Goal: Information Seeking & Learning: Learn about a topic

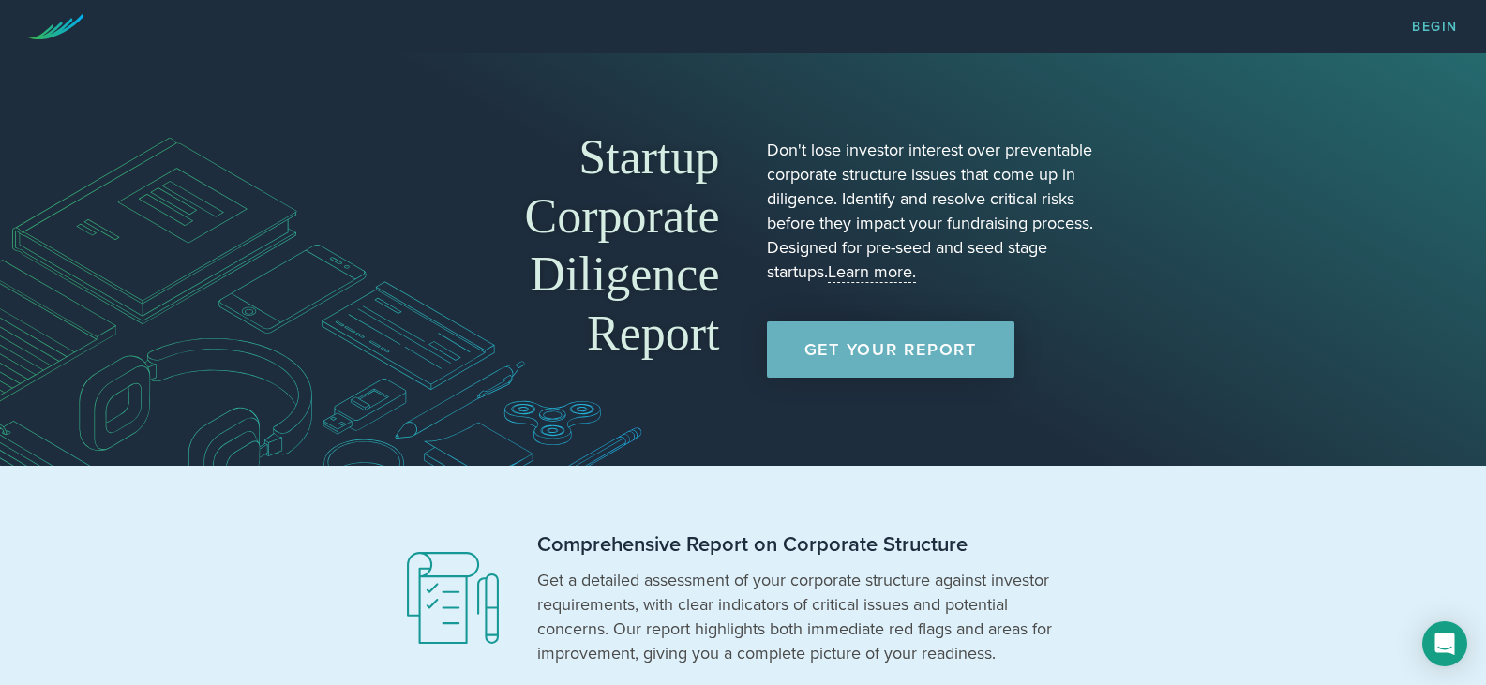
click at [910, 351] on link "Get Your Report" at bounding box center [891, 350] width 248 height 56
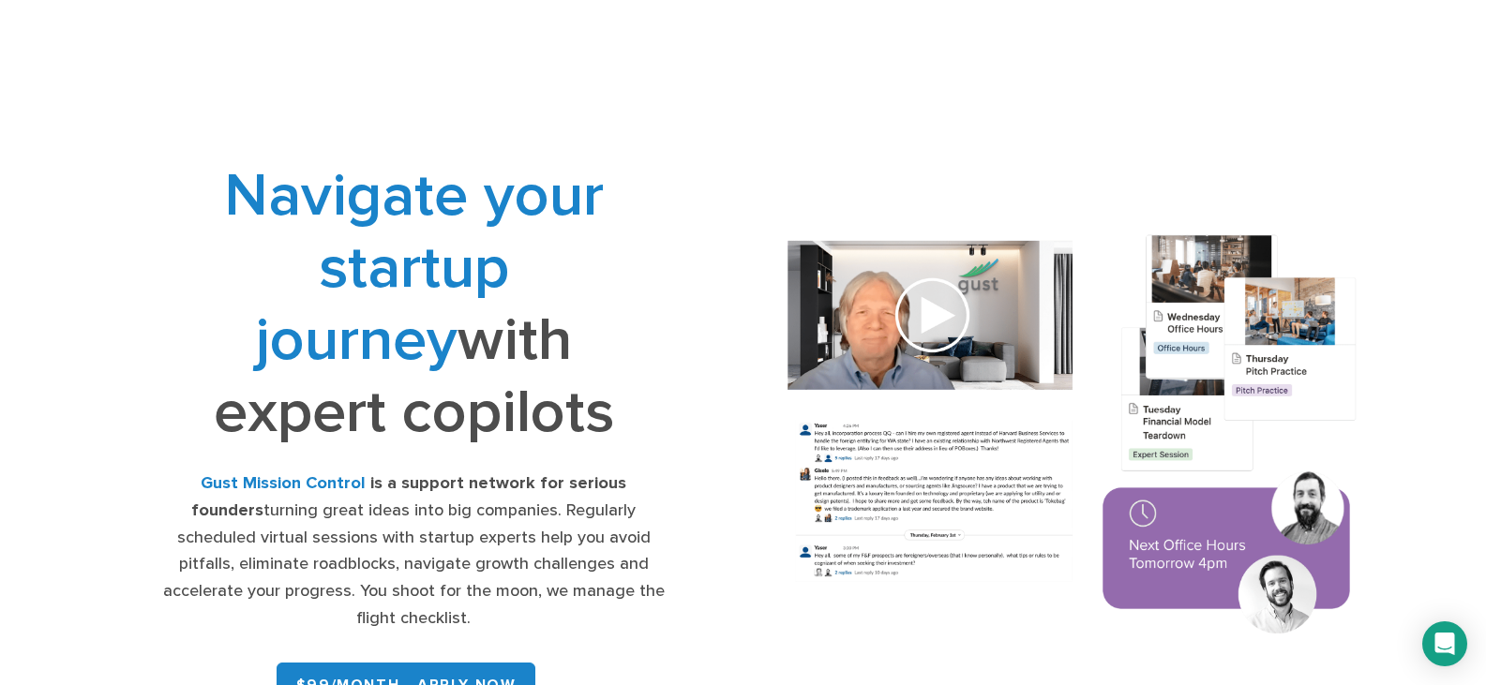
click at [529, 511] on div "Gust Mission Control is a support network for serious founders turning great id…" at bounding box center [413, 552] width 504 height 162
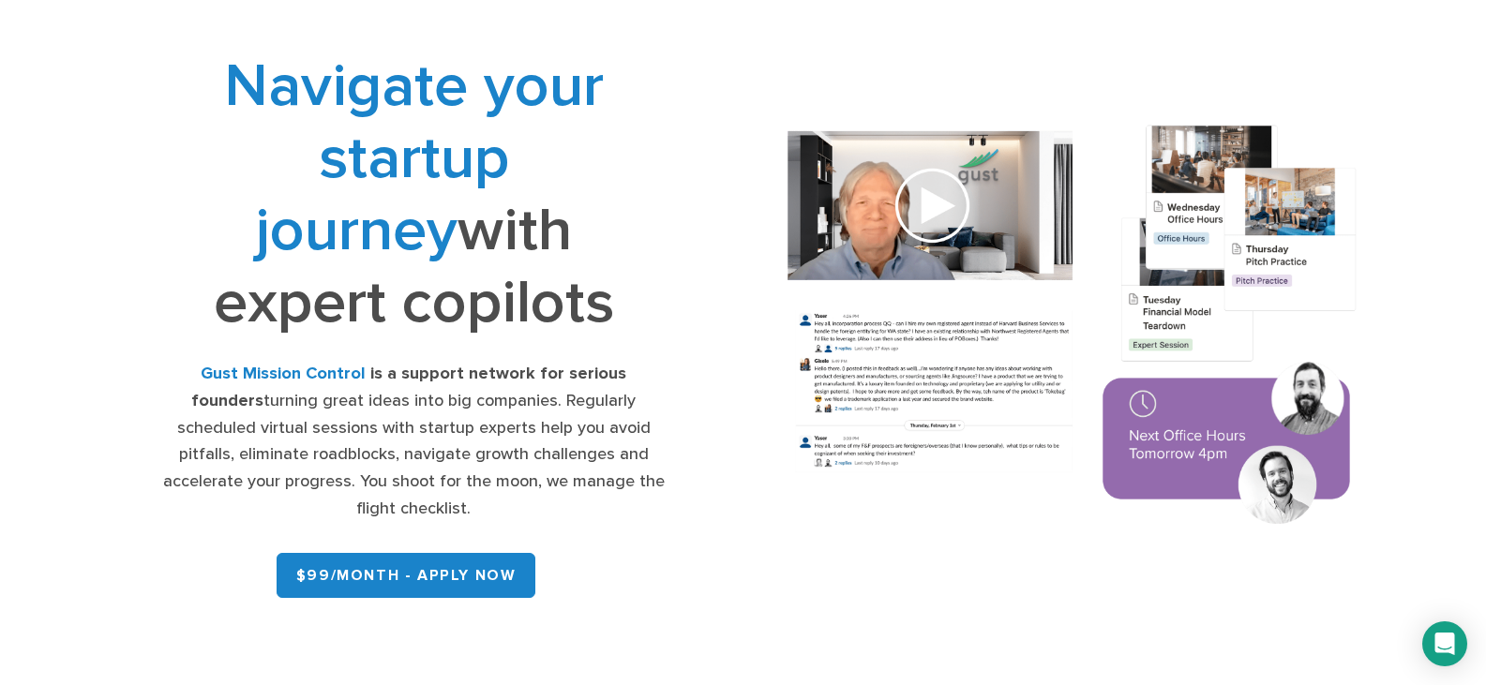
scroll to position [113, 0]
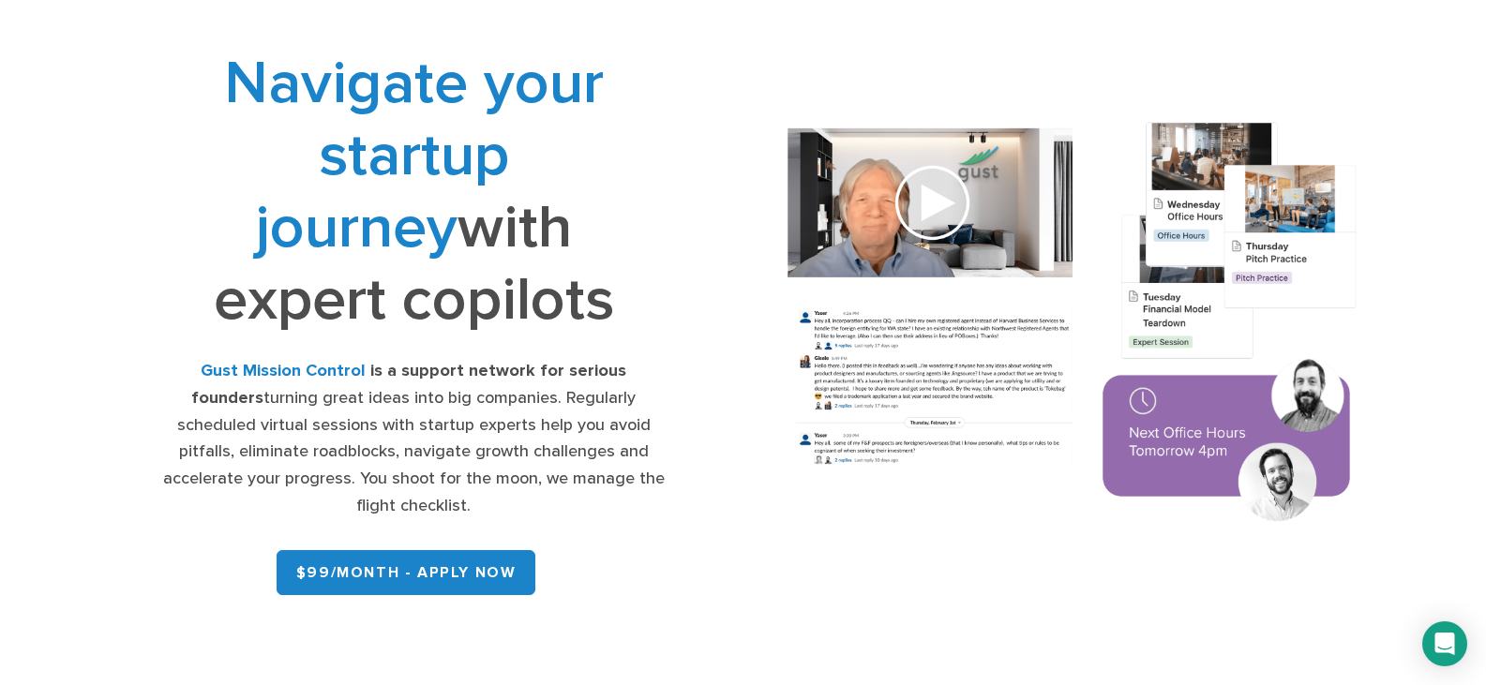
click at [1105, 575] on div "Navigate your startup journey with expert copilots Gust Mission Control is a su…" at bounding box center [743, 325] width 1318 height 556
click at [201, 370] on strong "Gust Mission Control" at bounding box center [283, 371] width 165 height 20
